Goal: Find specific page/section: Find specific page/section

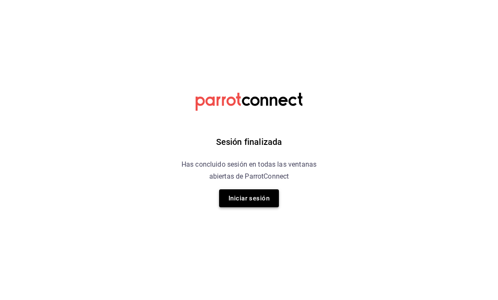
click at [259, 203] on button "Iniciar sesión" at bounding box center [249, 198] width 60 height 18
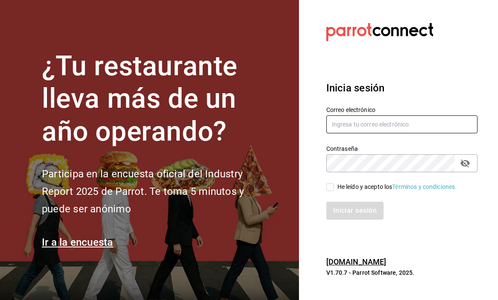
type input "antonio_zamoraga@hotmail.com"
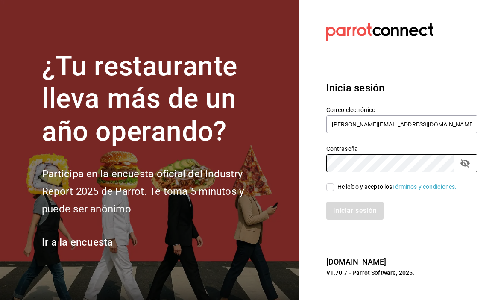
click at [330, 183] on input "He leído y acepto los Términos y condiciones." at bounding box center [330, 187] width 8 height 8
checkbox input "true"
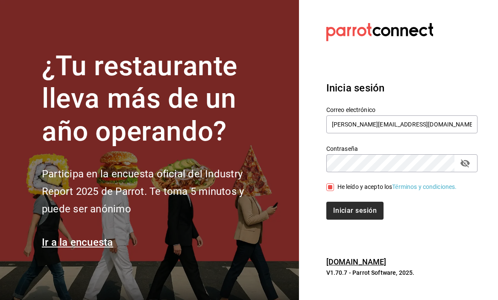
click at [341, 216] on button "Iniciar sesión" at bounding box center [354, 210] width 57 height 18
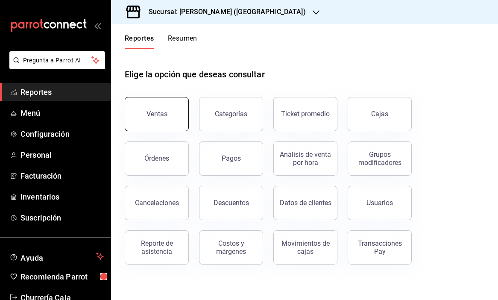
click at [175, 121] on button "Ventas" at bounding box center [157, 114] width 64 height 34
